Goal: Contribute content: Add original content to the website for others to see

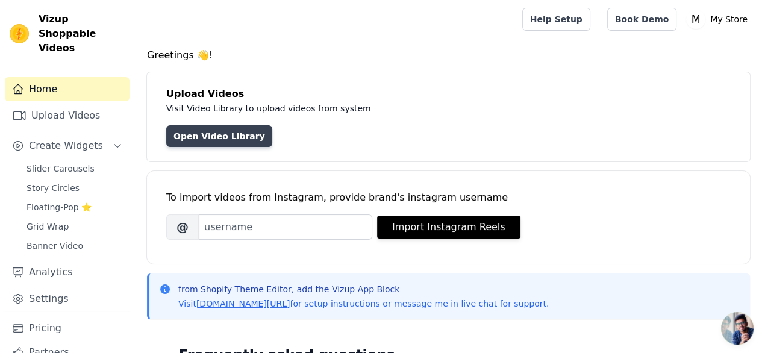
click at [228, 134] on link "Open Video Library" at bounding box center [219, 136] width 106 height 22
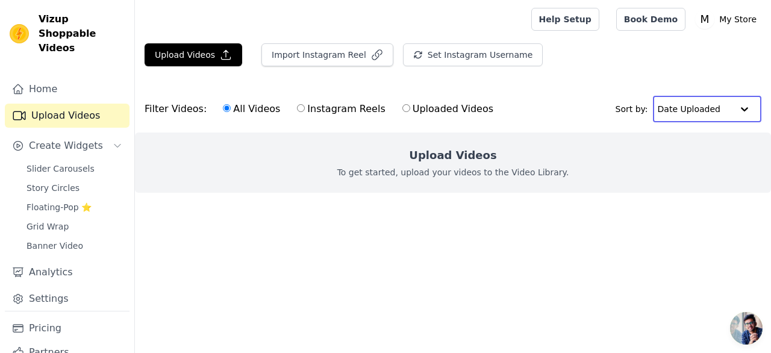
click at [684, 116] on input "text" at bounding box center [695, 109] width 75 height 24
click at [624, 161] on div "Upload Videos To get started, upload your videos to the Video Library." at bounding box center [453, 163] width 636 height 60
click at [284, 105] on div "All Videos Instagram Reels Uploaded Videos" at bounding box center [358, 109] width 284 height 28
click at [297, 108] on input "Instagram Reels" at bounding box center [301, 108] width 8 height 8
radio input "true"
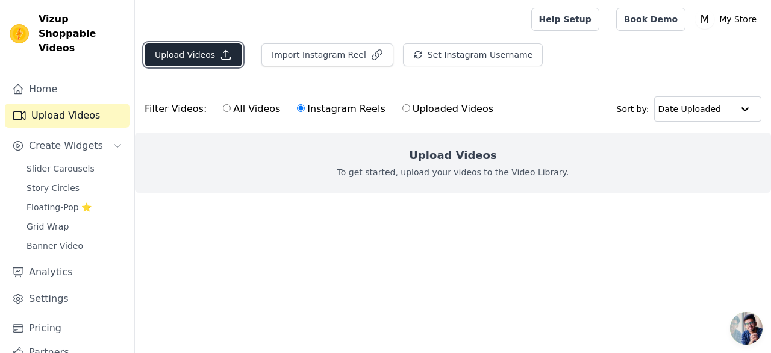
click at [222, 59] on icon "button" at bounding box center [226, 55] width 9 height 9
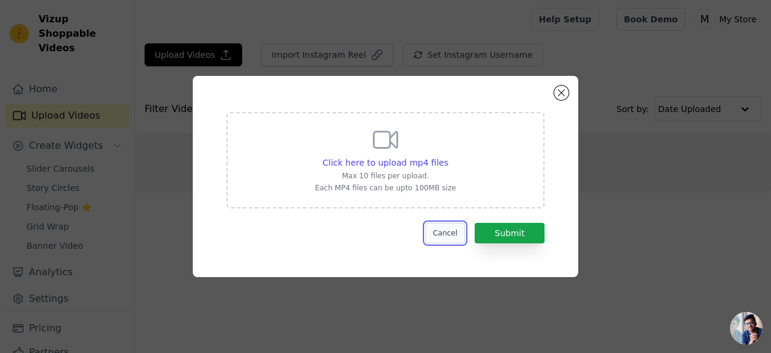
click at [448, 234] on button "Cancel" at bounding box center [445, 233] width 40 height 20
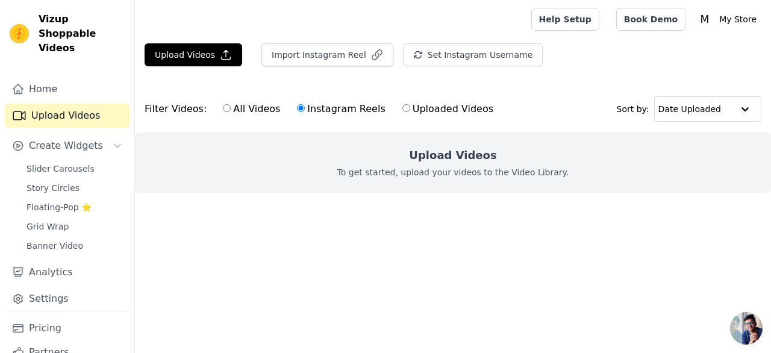
click at [223, 106] on input "All Videos" at bounding box center [227, 108] width 8 height 8
radio input "true"
click at [335, 55] on button "Import Instagram Reel" at bounding box center [327, 54] width 132 height 23
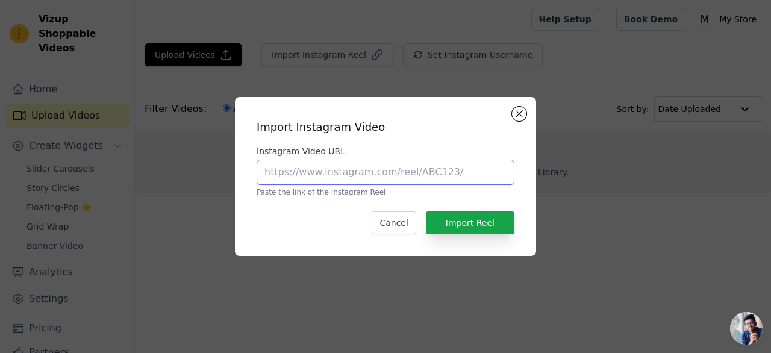
click at [387, 170] on input "Instagram Video URL" at bounding box center [386, 172] width 258 height 25
paste input "https://pin.it/1VfaJ5GOr"
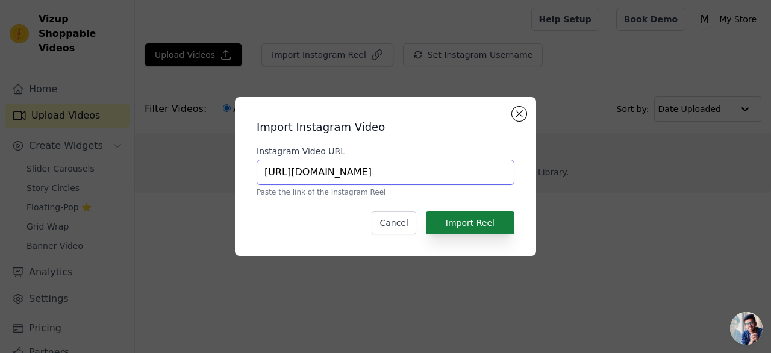
type input "https://pin.it/1VfaJ5GOr"
click at [450, 219] on button "Import Reel" at bounding box center [470, 222] width 89 height 23
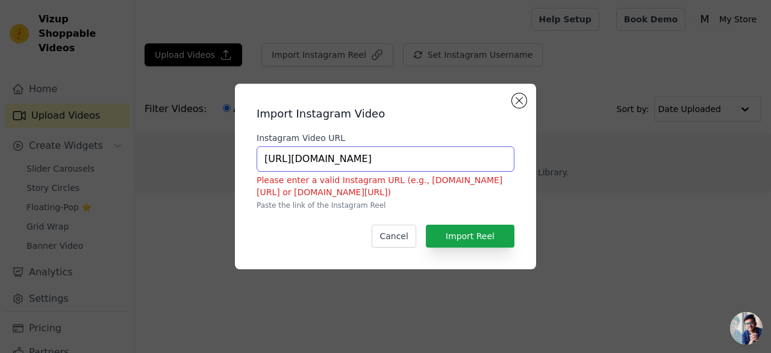
drag, startPoint x: 395, startPoint y: 163, endPoint x: 248, endPoint y: 148, distance: 147.2
click at [248, 148] on div "Import Instagram Video Instagram Video URL https://pin.it/1VfaJ5GOr Please ente…" at bounding box center [386, 176] width 282 height 166
click at [514, 101] on button "Close modal" at bounding box center [519, 100] width 14 height 14
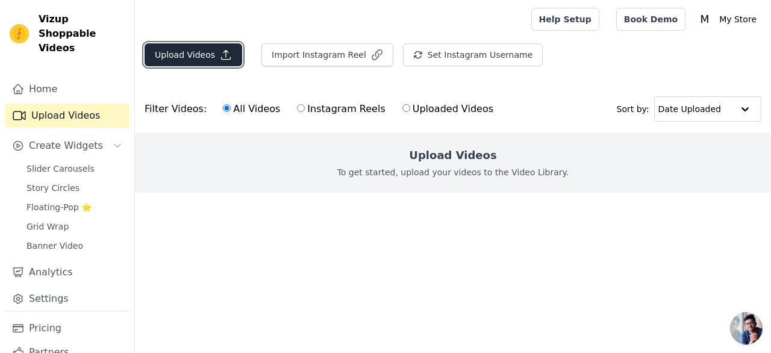
click at [207, 56] on button "Upload Videos" at bounding box center [194, 54] width 98 height 23
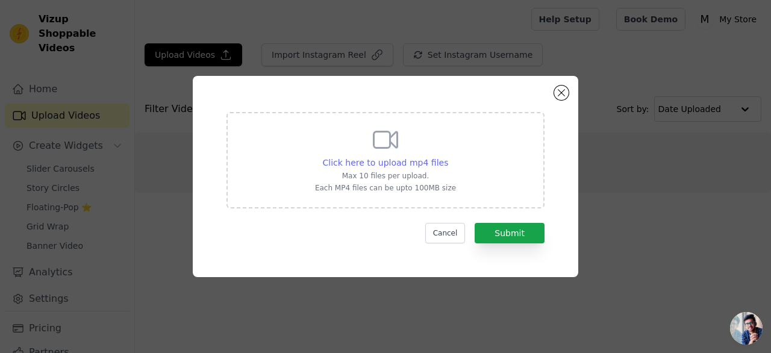
click at [393, 162] on span "Click here to upload mp4 files" at bounding box center [386, 163] width 126 height 10
click at [448, 157] on input "Click here to upload mp4 files Max 10 files per upload. Each MP4 files can be u…" at bounding box center [448, 156] width 1 height 1
type input "C:\fakepath\bd96e878bfd2f3ae5af35fa6de610400.mp4"
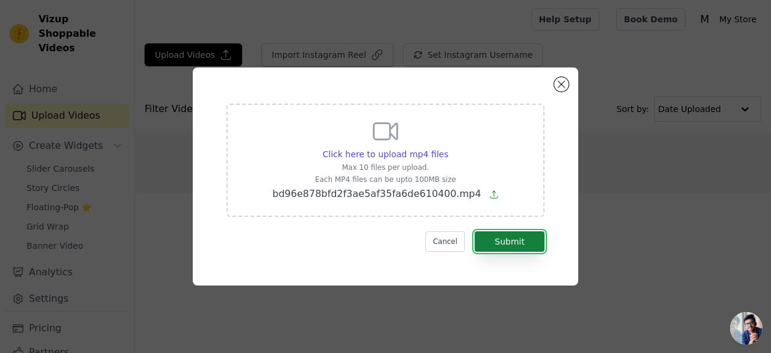
click at [487, 248] on button "Submit" at bounding box center [510, 241] width 70 height 20
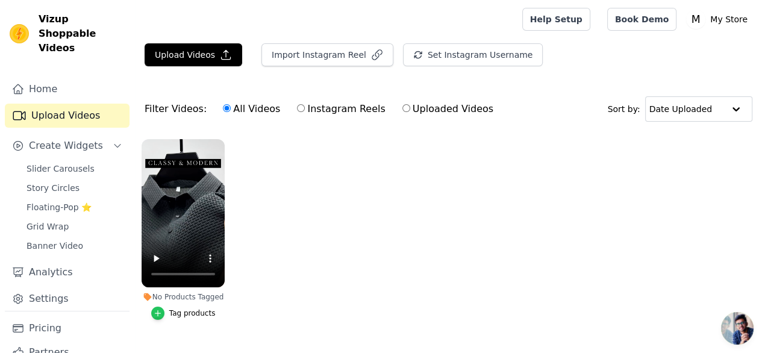
click at [156, 309] on icon "button" at bounding box center [158, 313] width 8 height 8
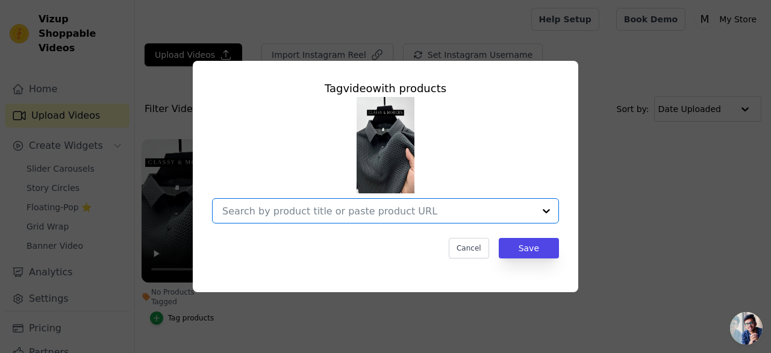
click at [345, 211] on input "No Products Tagged Tag video with products Option undefined, selected. Select i…" at bounding box center [378, 210] width 312 height 11
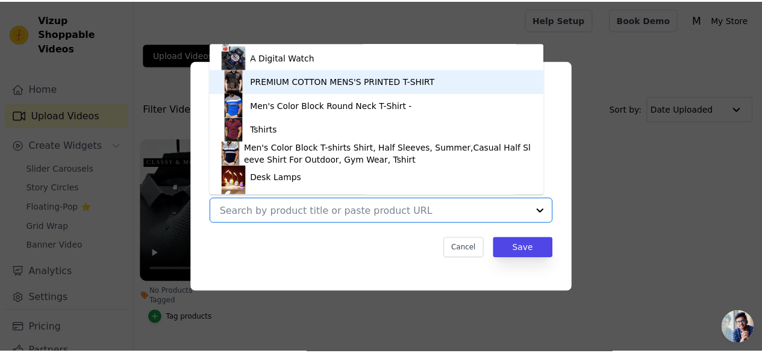
scroll to position [740, 0]
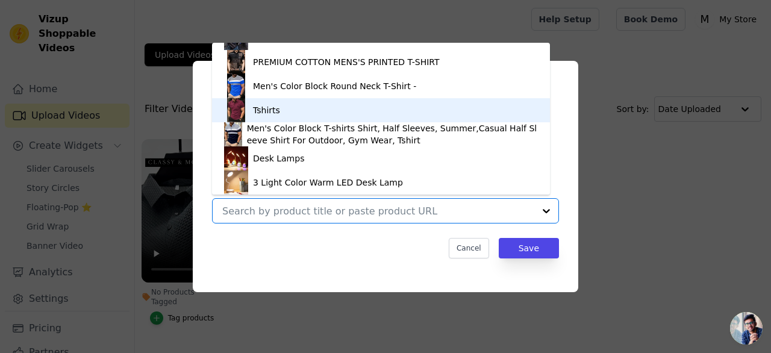
click at [311, 116] on div "Tshirts" at bounding box center [381, 110] width 314 height 24
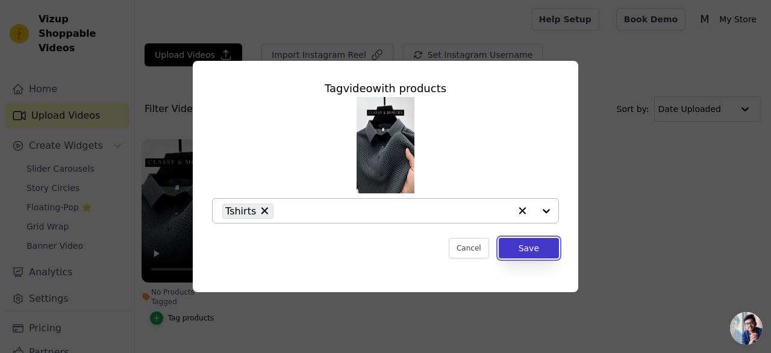
click at [524, 242] on button "Save" at bounding box center [529, 248] width 60 height 20
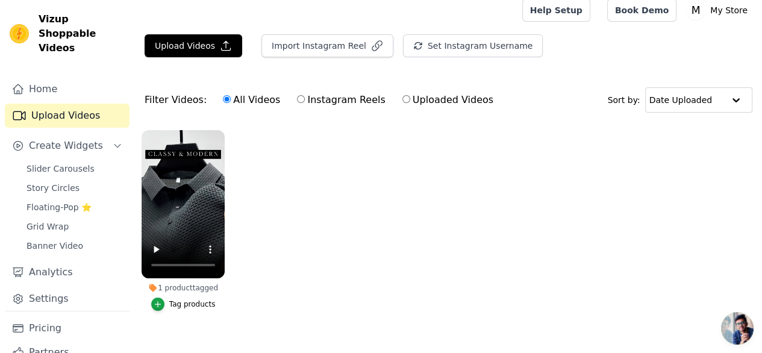
scroll to position [0, 0]
